Goal: Find specific page/section: Find specific page/section

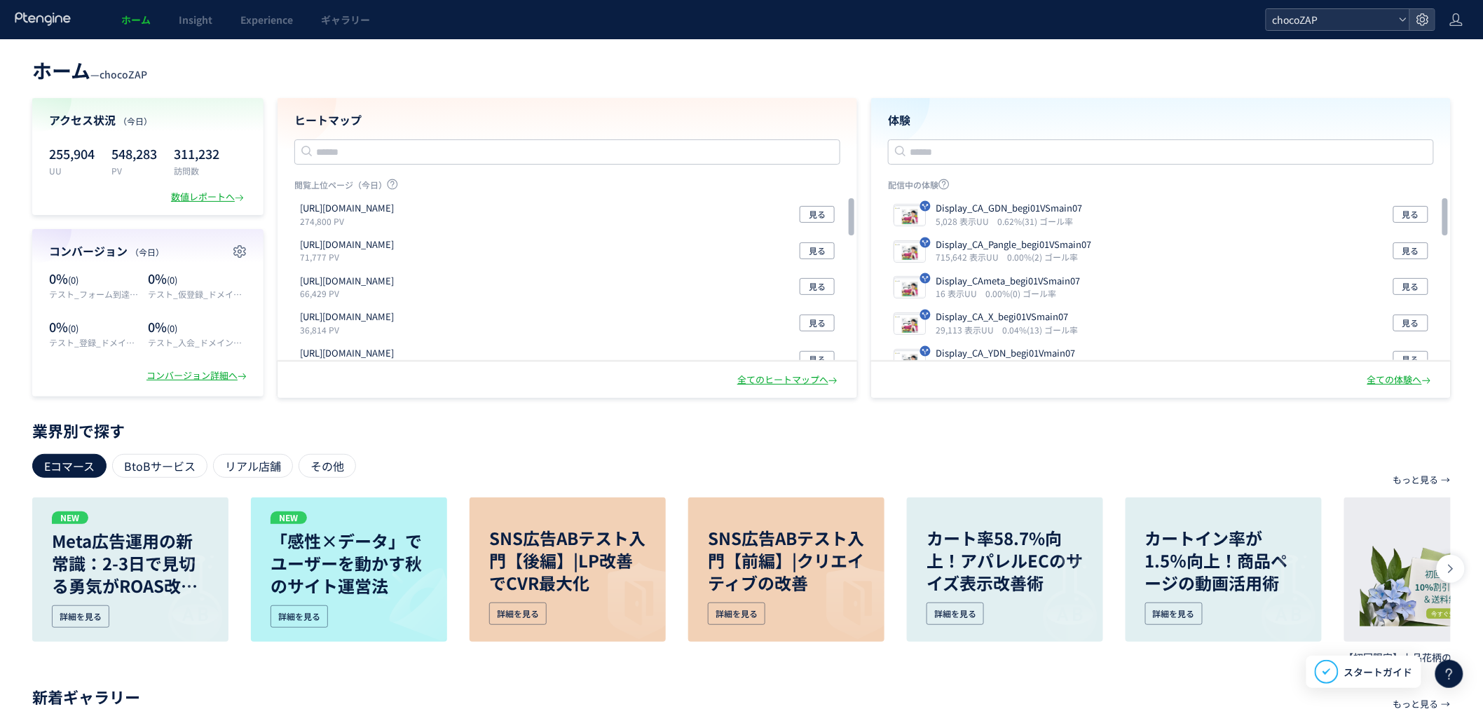
click at [1361, 20] on span "chocoZAP" at bounding box center [1331, 19] width 125 height 21
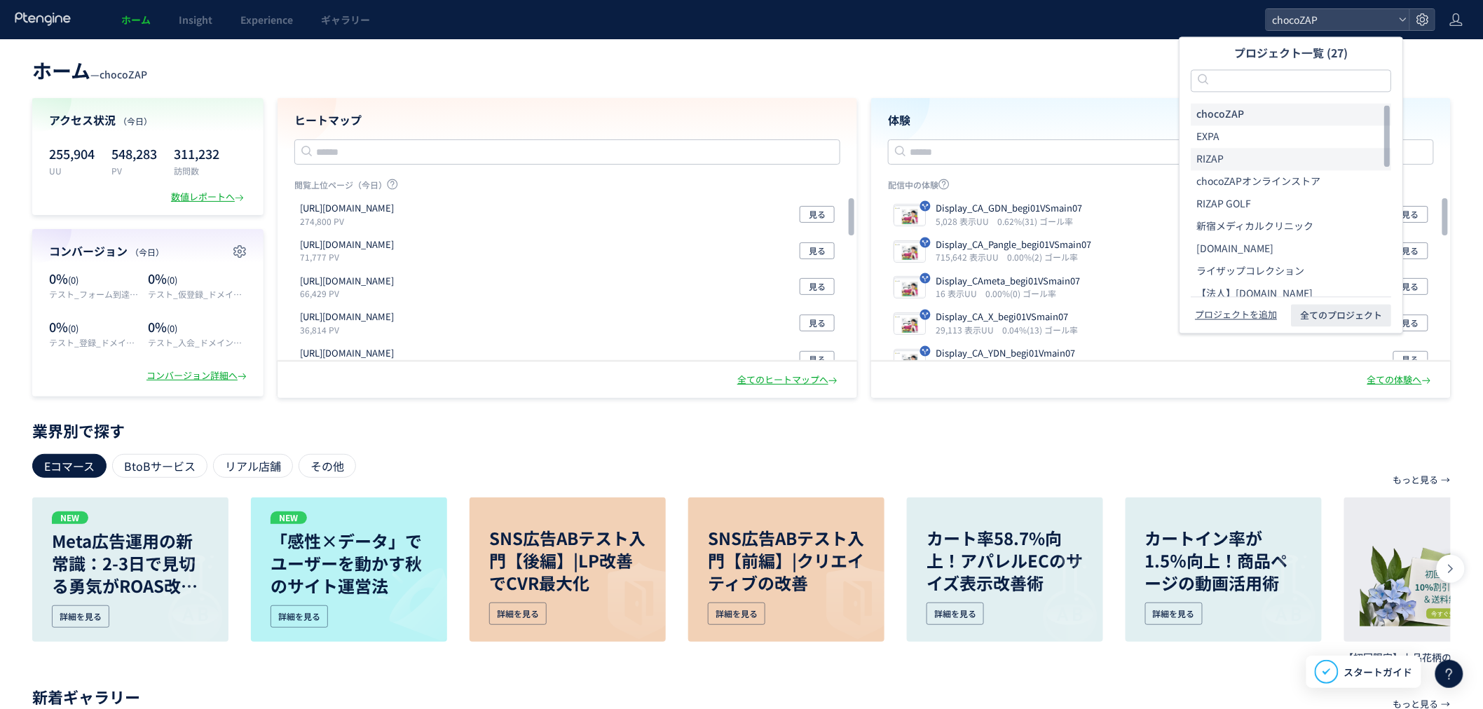
click at [1252, 193] on li "RIZAP" at bounding box center [1291, 204] width 200 height 22
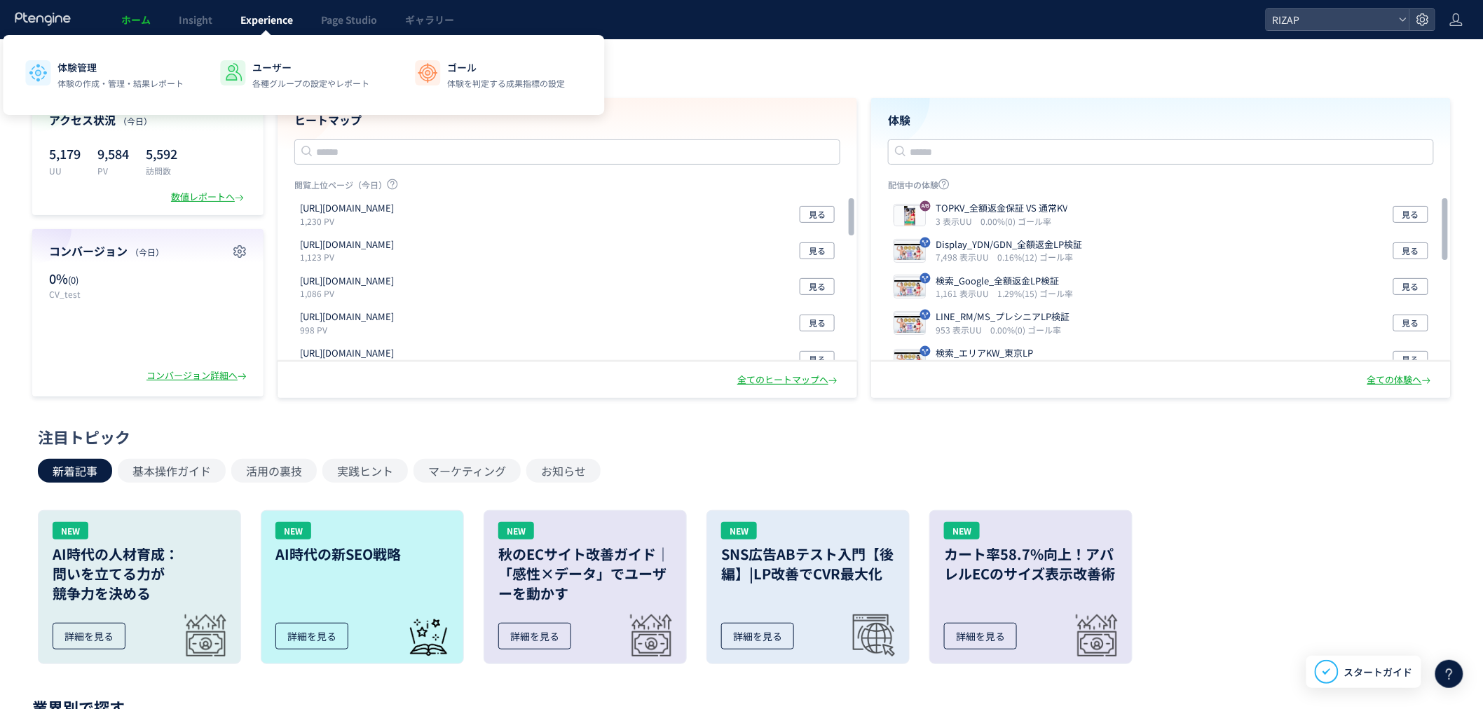
click at [276, 21] on span "Experience" at bounding box center [266, 20] width 53 height 14
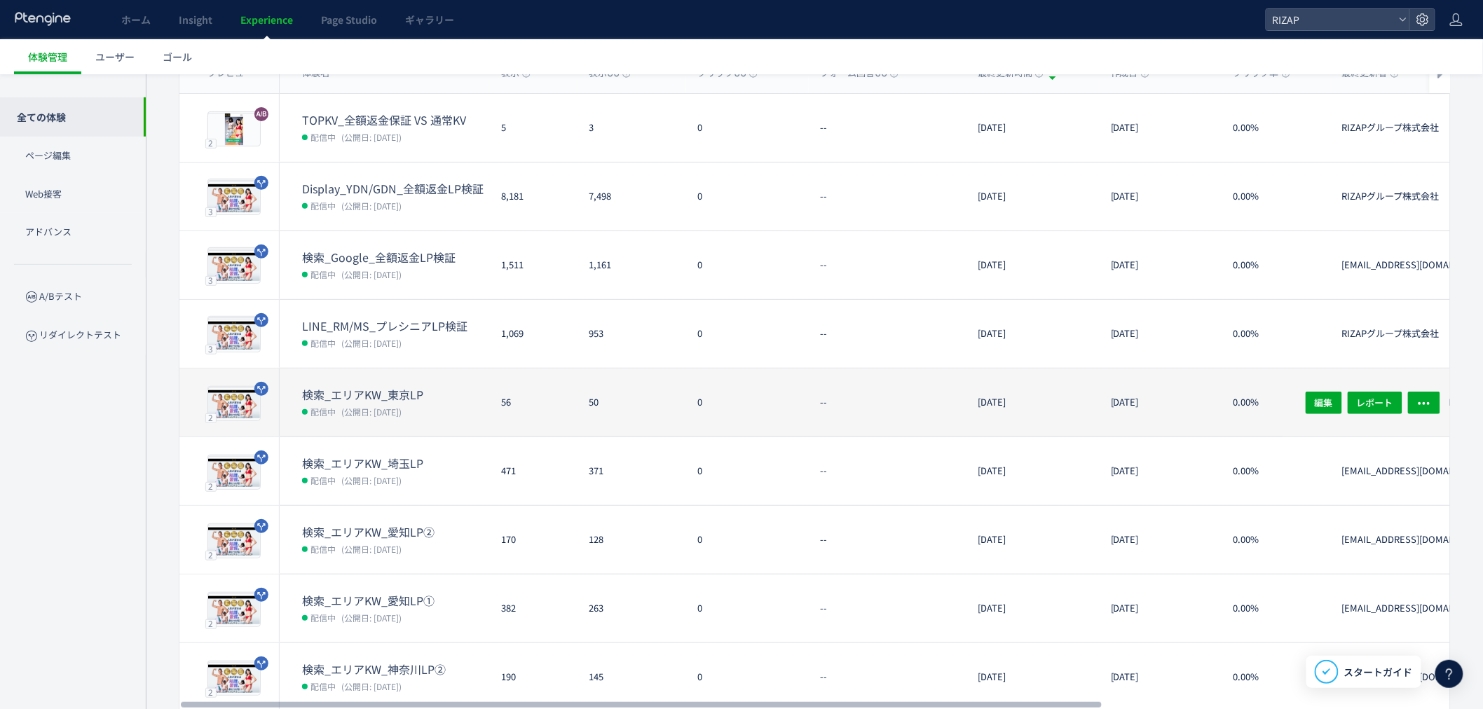
scroll to position [156, 0]
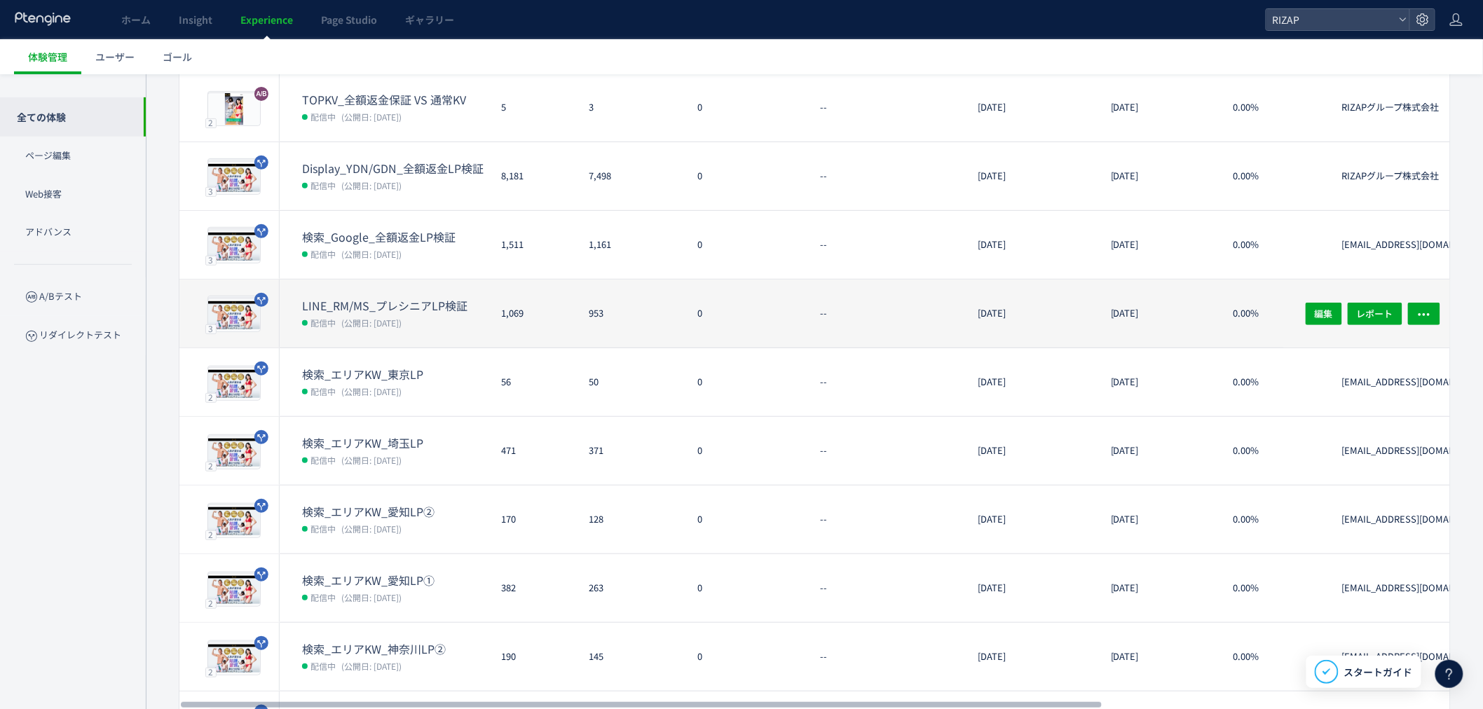
click at [392, 330] on dd "配信中 (公開日: [DATE])" at bounding box center [396, 322] width 188 height 18
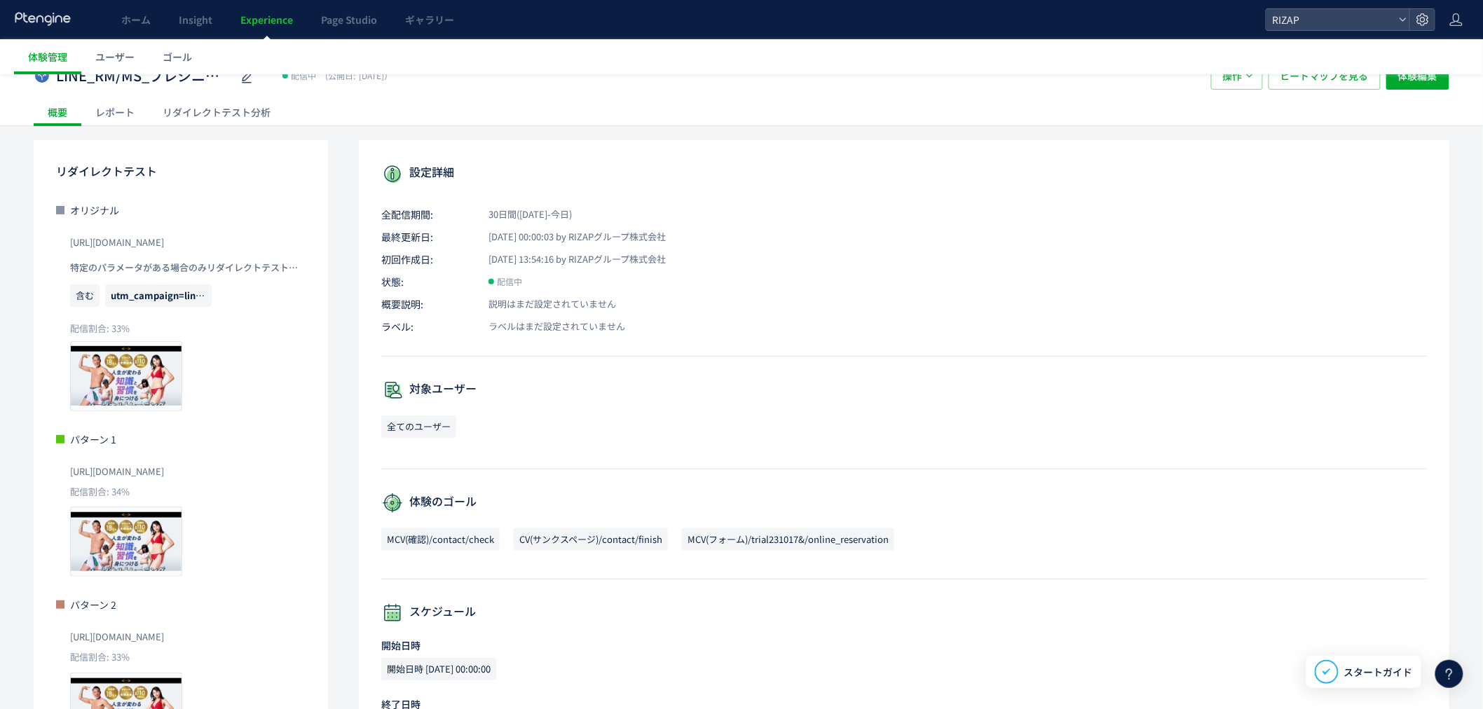
scroll to position [78, 0]
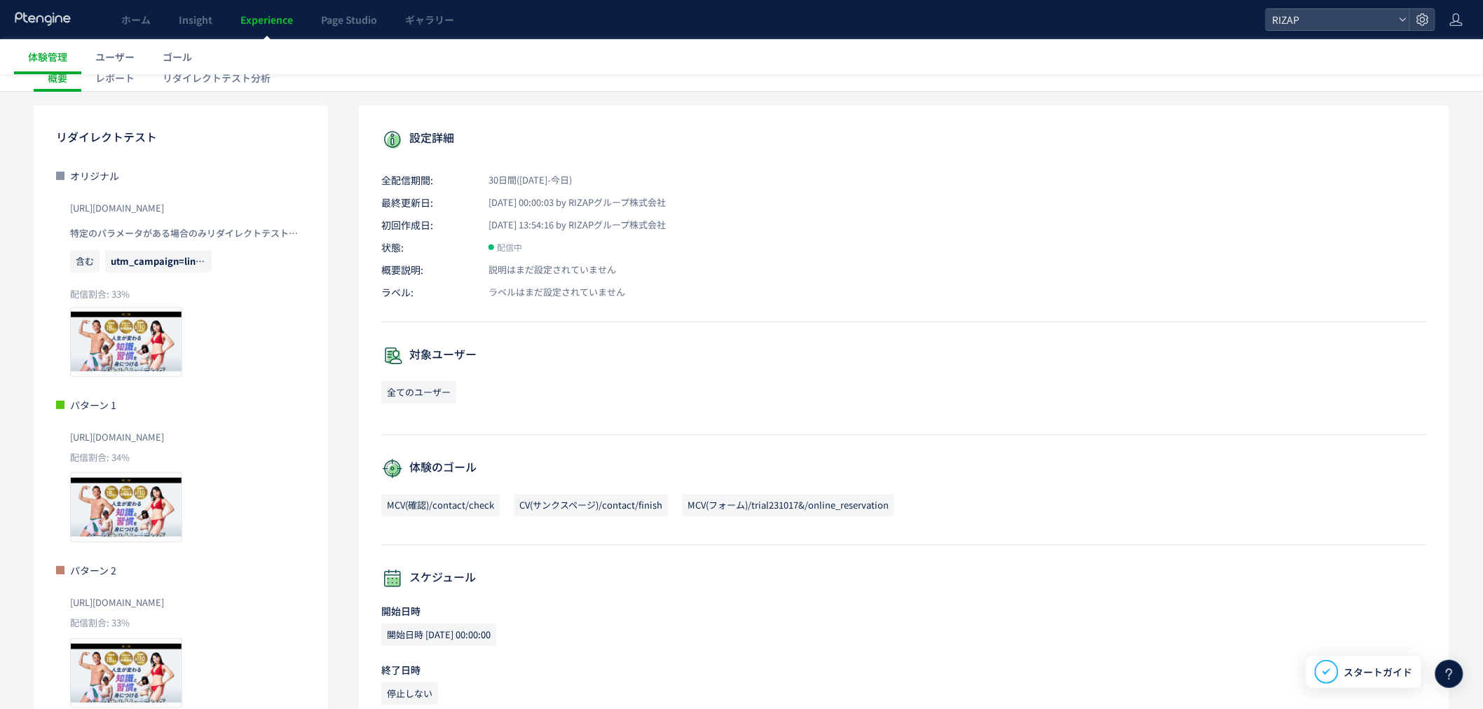
drag, startPoint x: 248, startPoint y: 214, endPoint x: 71, endPoint y: 207, distance: 177.5
click at [71, 207] on div "[URL][DOMAIN_NAME]" at bounding box center [187, 206] width 235 height 31
copy span "[URL][DOMAIN_NAME]"
